Goal: Task Accomplishment & Management: Complete application form

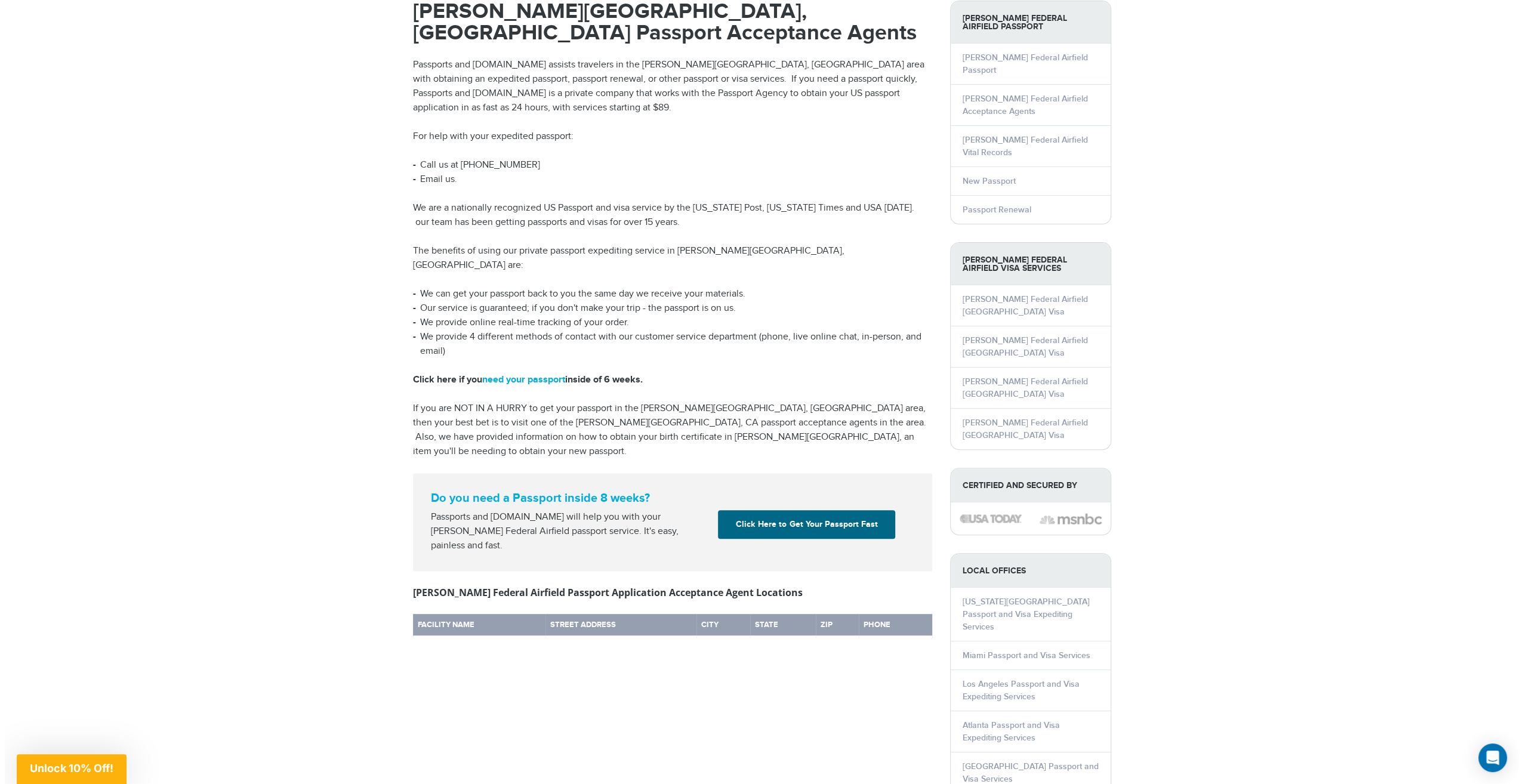
scroll to position [60, 0]
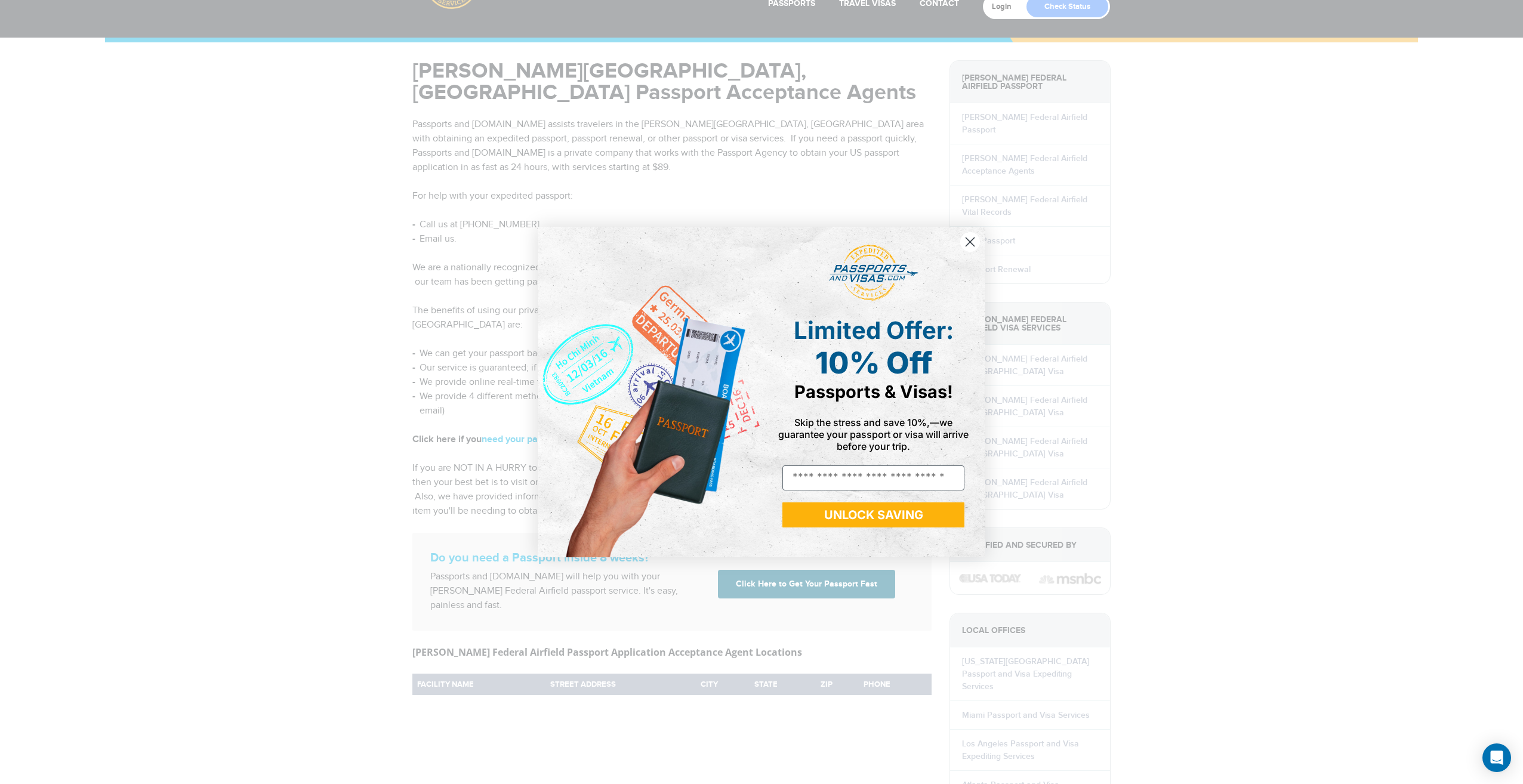
click at [970, 238] on circle "Close dialog" at bounding box center [970, 242] width 20 height 20
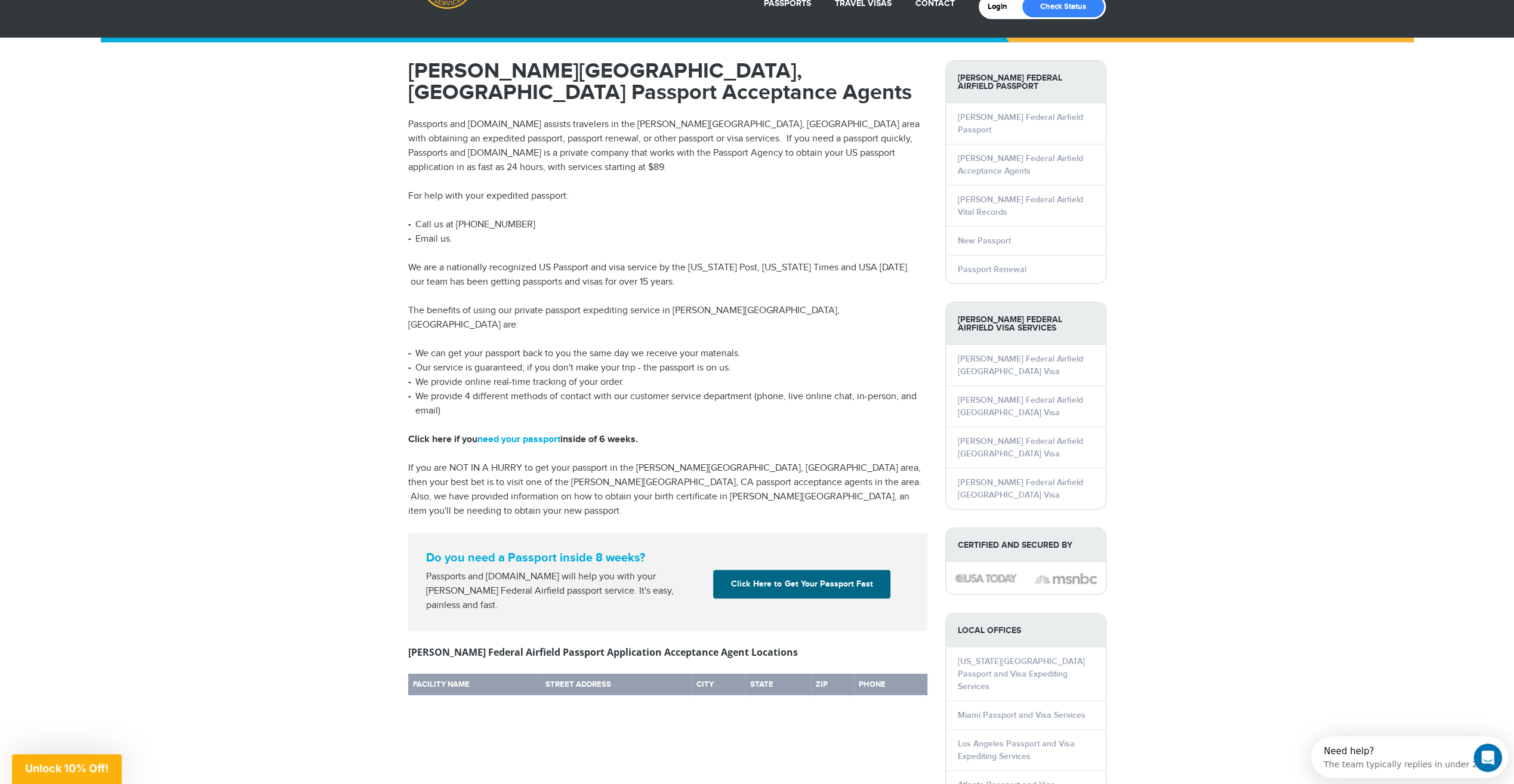
scroll to position [0, 0]
drag, startPoint x: 703, startPoint y: 142, endPoint x: 694, endPoint y: 146, distance: 9.8
click at [694, 146] on p "Passports and Visas.com assists travelers in the Moffett Federal Airfield, CA a…" at bounding box center [668, 146] width 519 height 58
drag, startPoint x: 694, startPoint y: 146, endPoint x: 713, endPoint y: 153, distance: 20.2
click at [713, 153] on p "Passports and Visas.com assists travelers in the Moffett Federal Airfield, CA a…" at bounding box center [668, 146] width 519 height 58
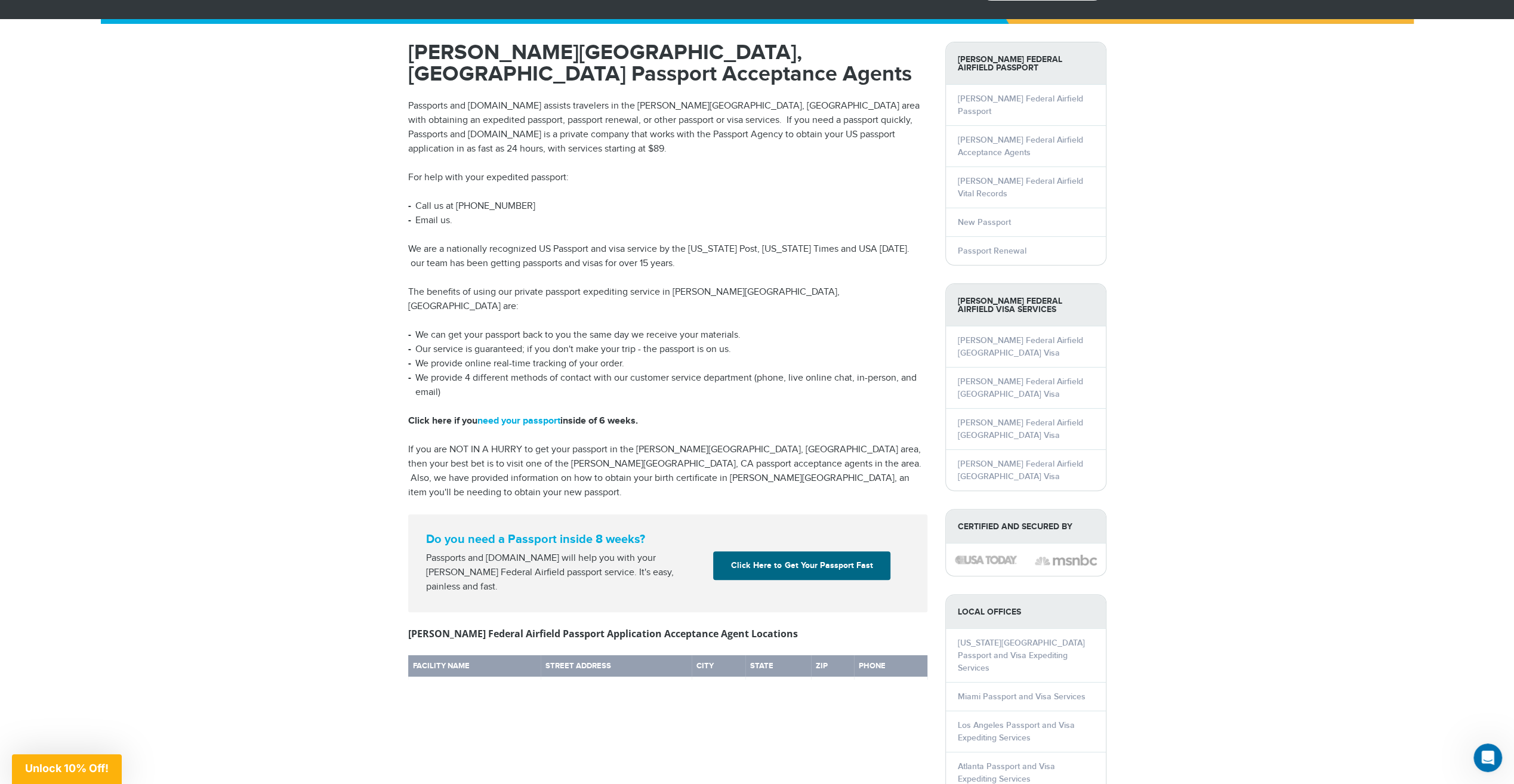
scroll to position [60, 0]
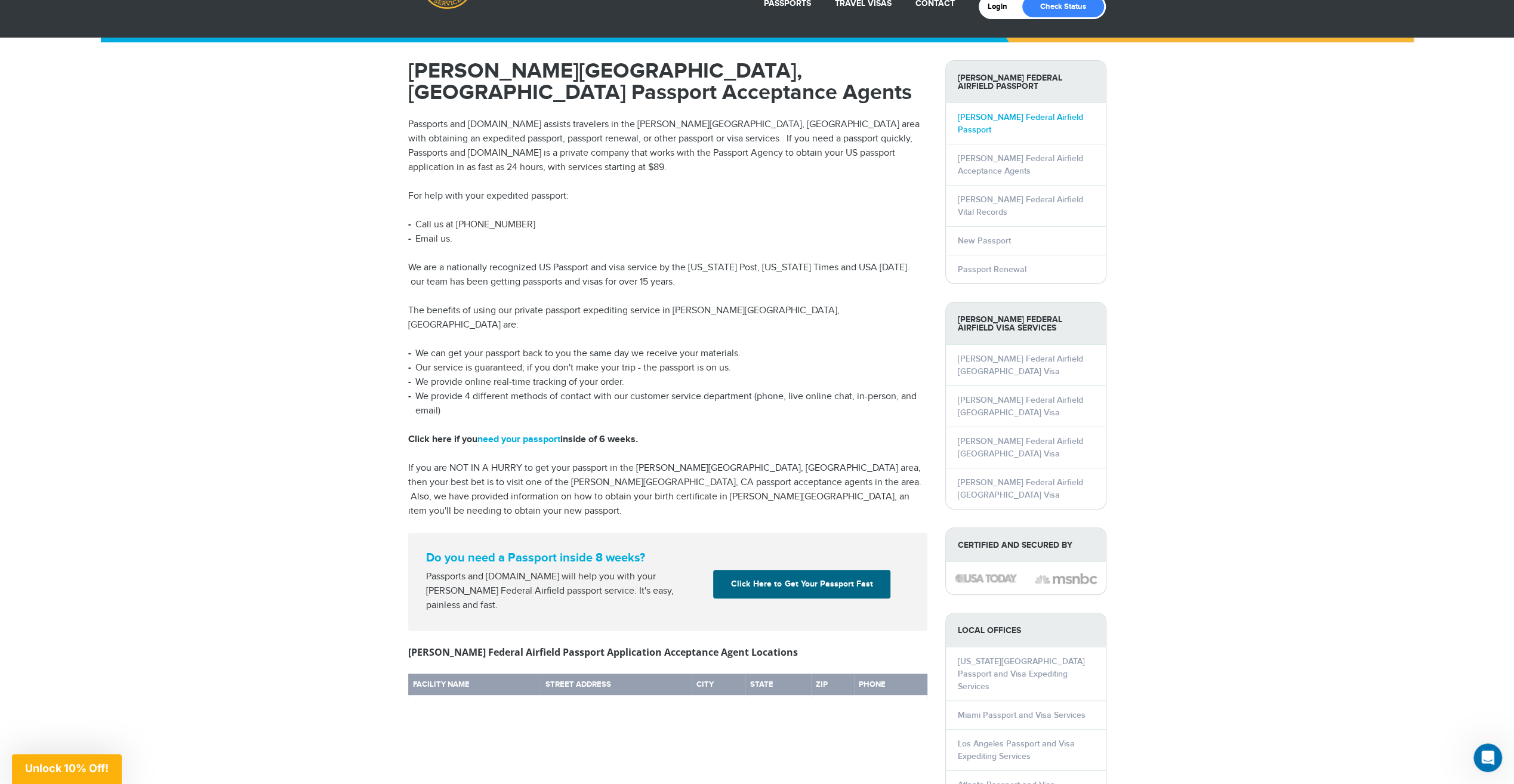
click at [1018, 115] on link "[PERSON_NAME] Federal Airfield Passport" at bounding box center [1020, 123] width 125 height 23
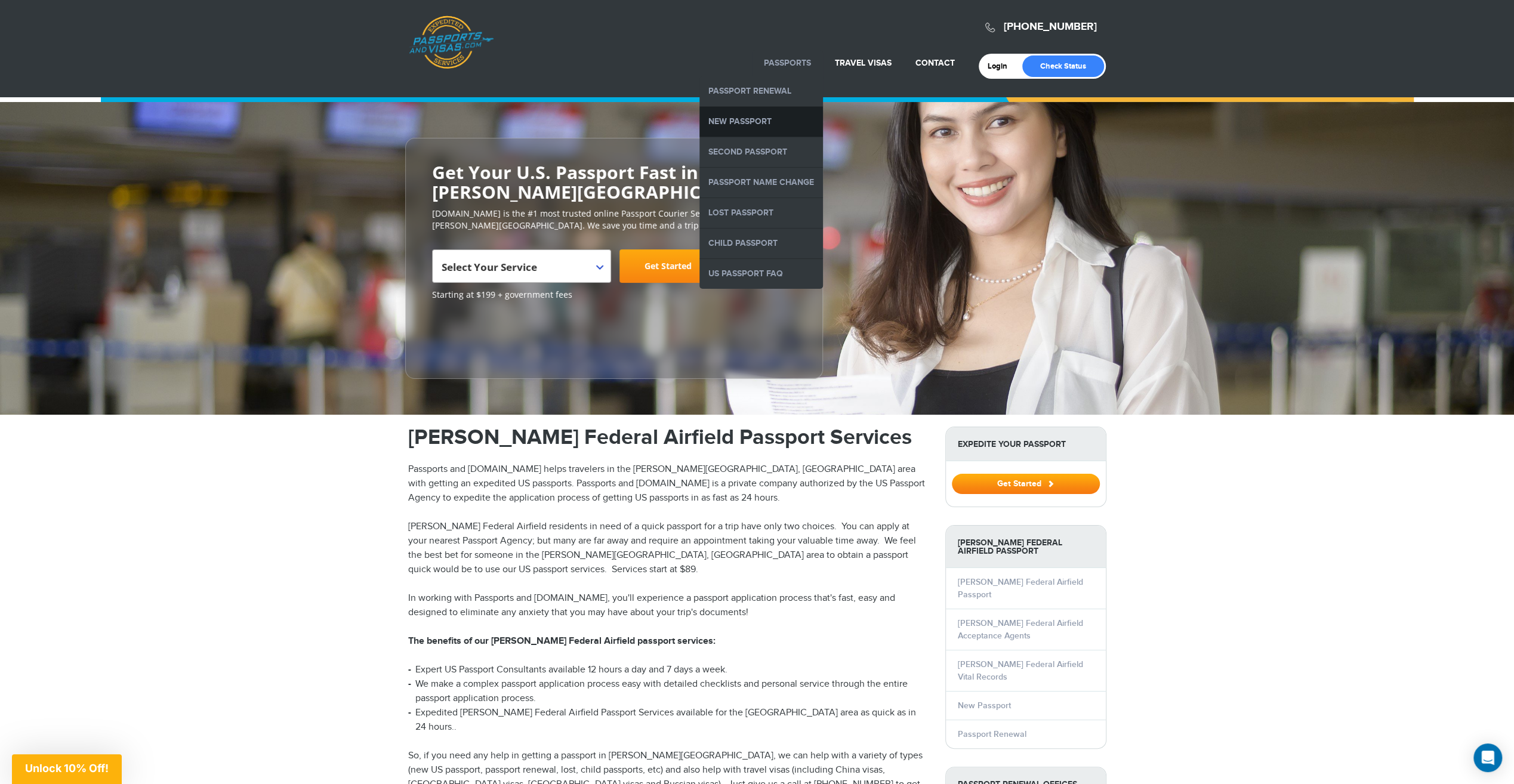
click at [774, 124] on link "New Passport" at bounding box center [761, 122] width 123 height 30
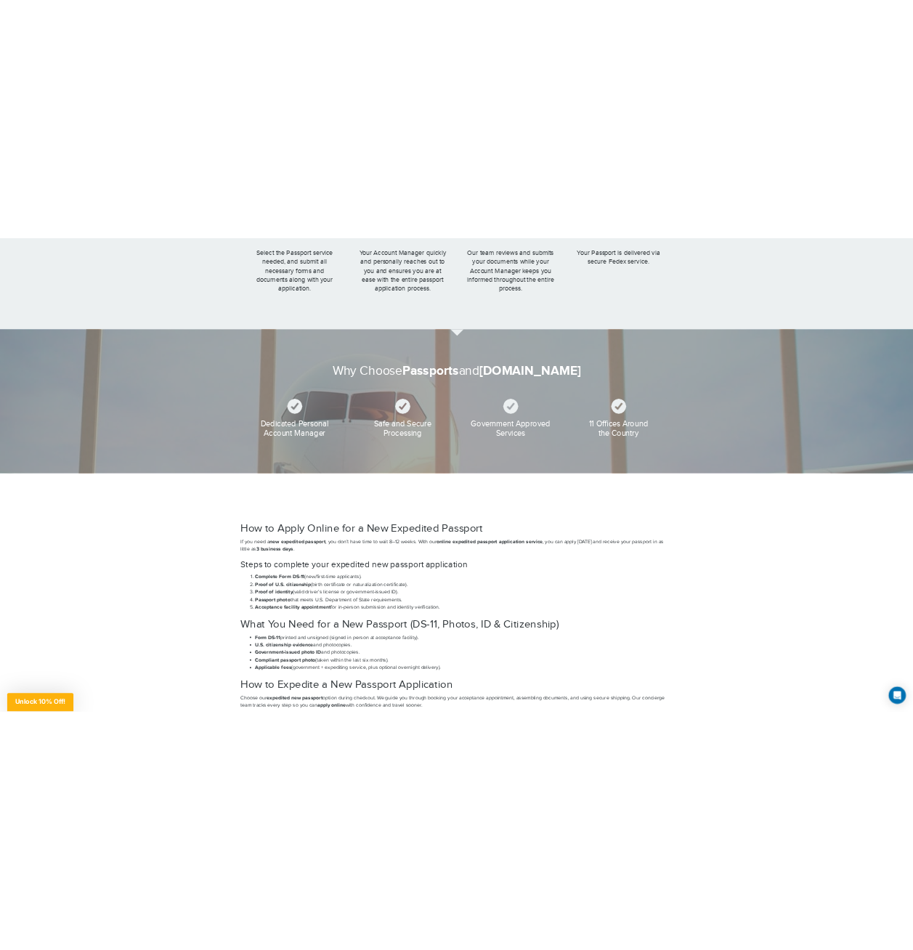
scroll to position [1887, 0]
